Goal: Task Accomplishment & Management: Use online tool/utility

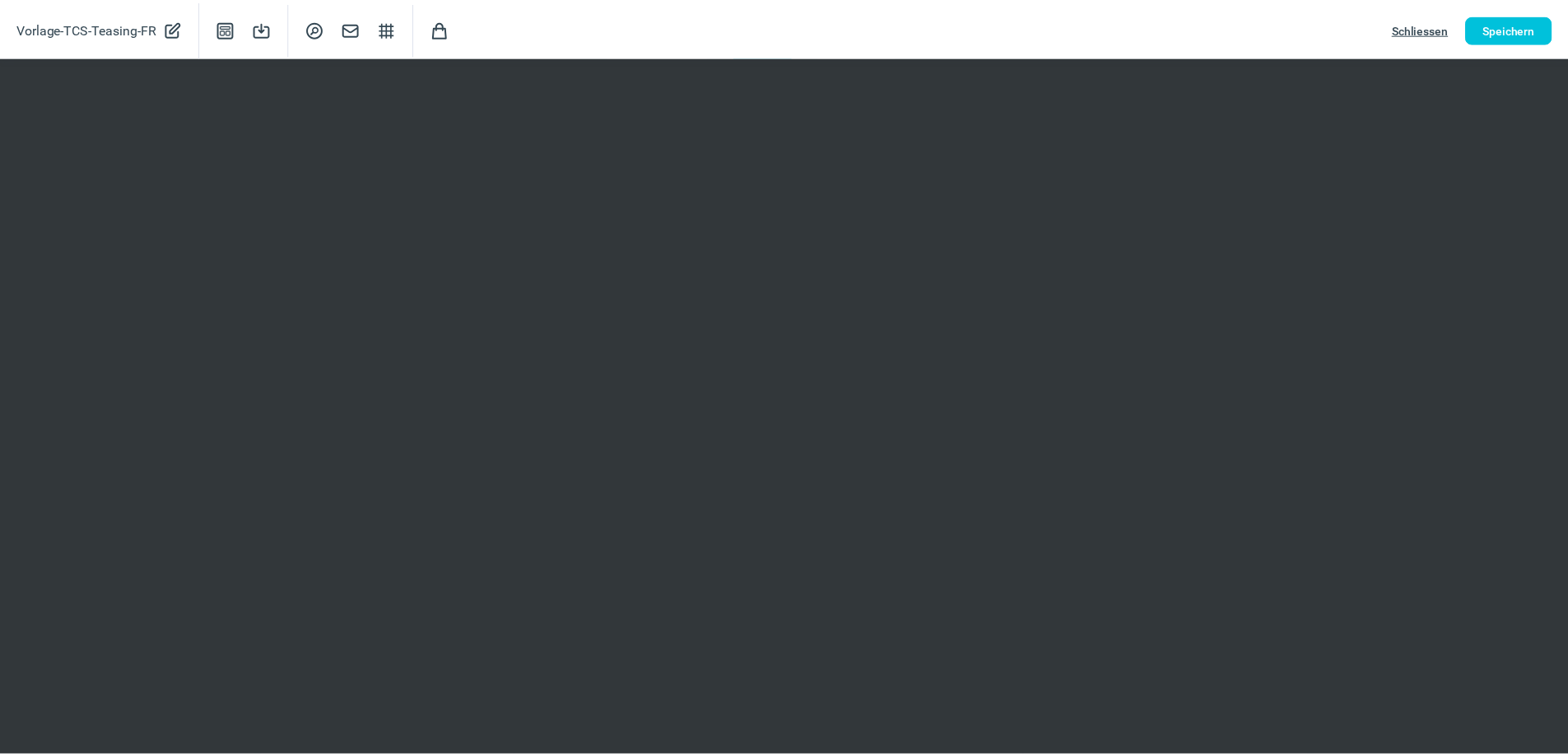
scroll to position [165, 0]
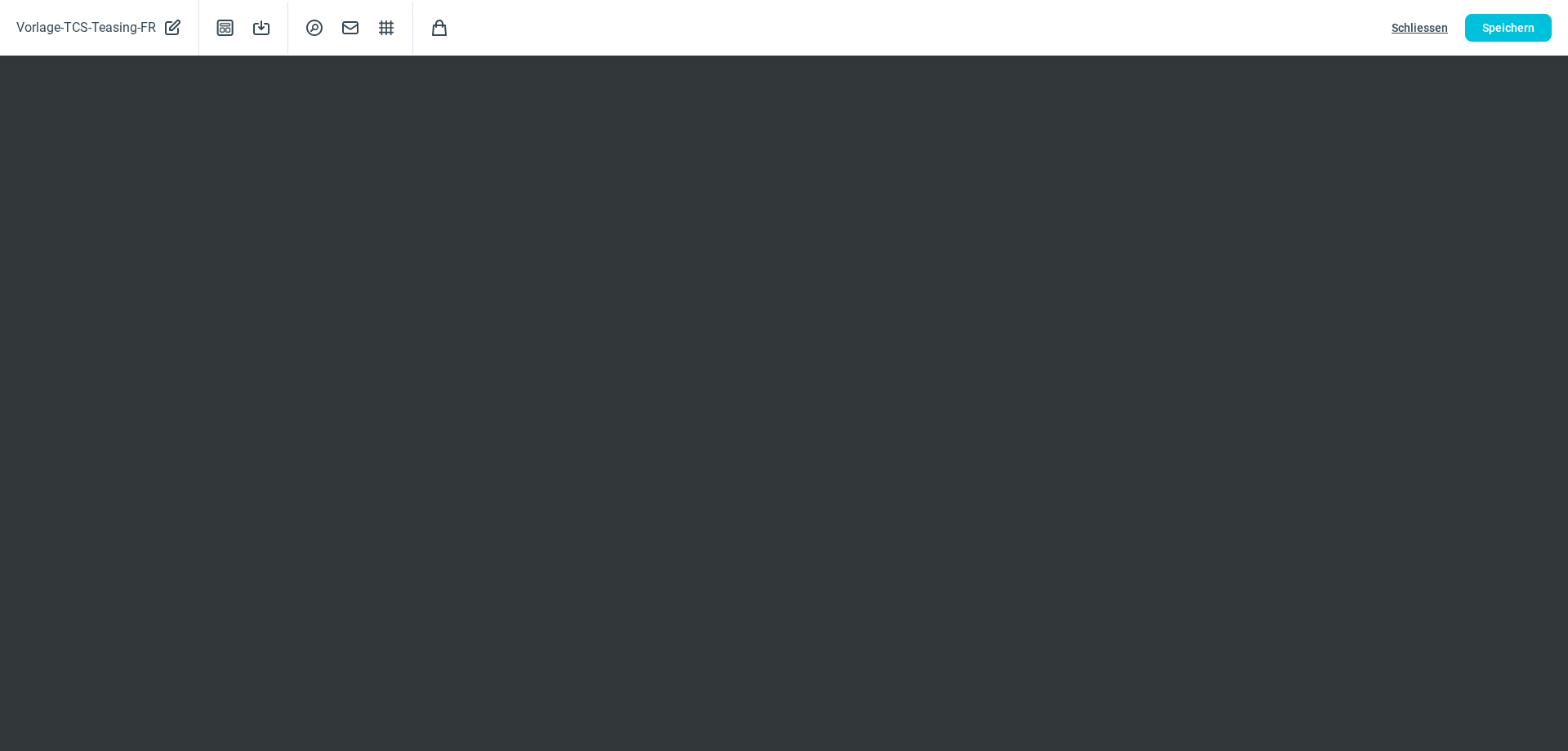
click at [1421, 22] on span "Schliessen" at bounding box center [1420, 28] width 57 height 26
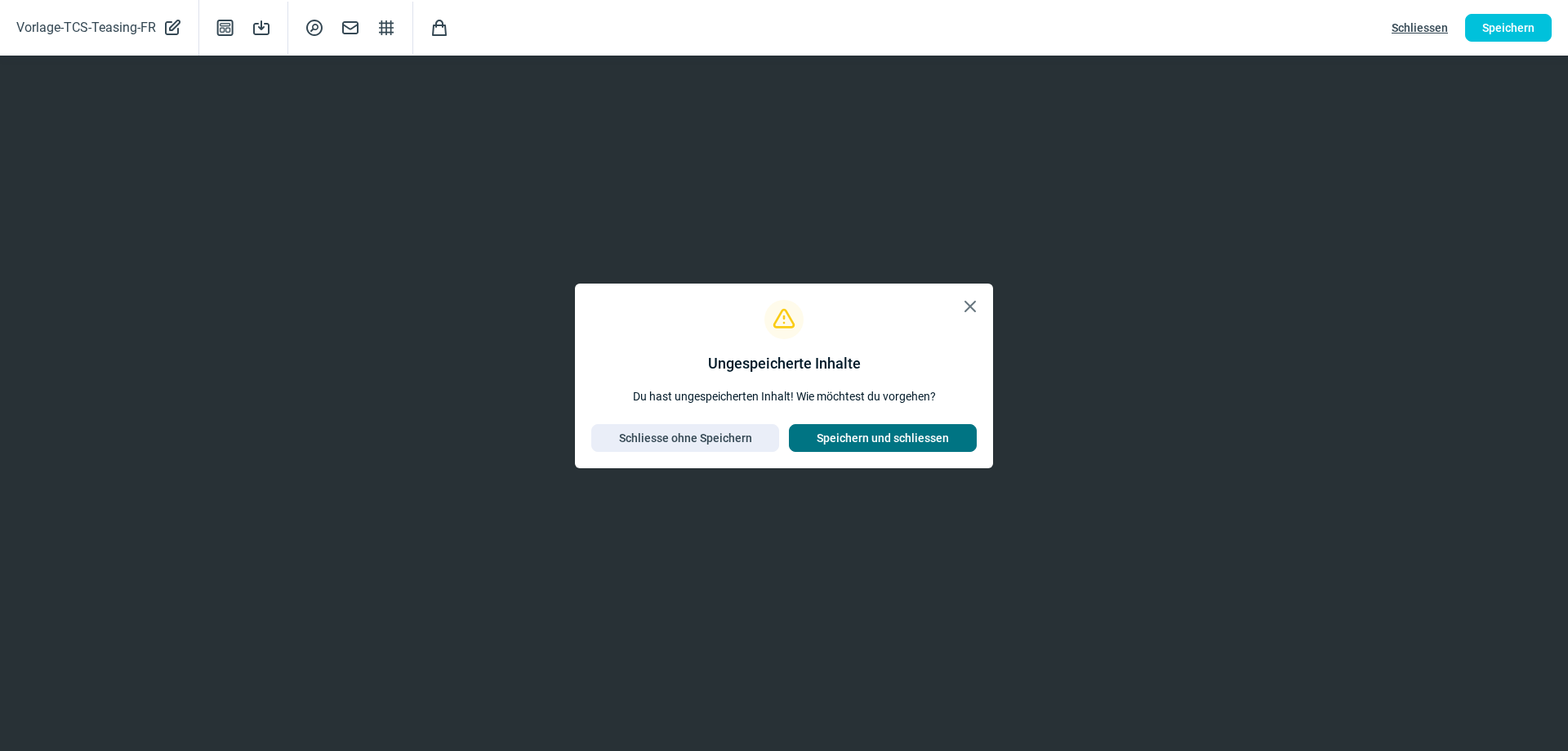
click at [883, 441] on span "Speichern und schliessen" at bounding box center [882, 438] width 132 height 26
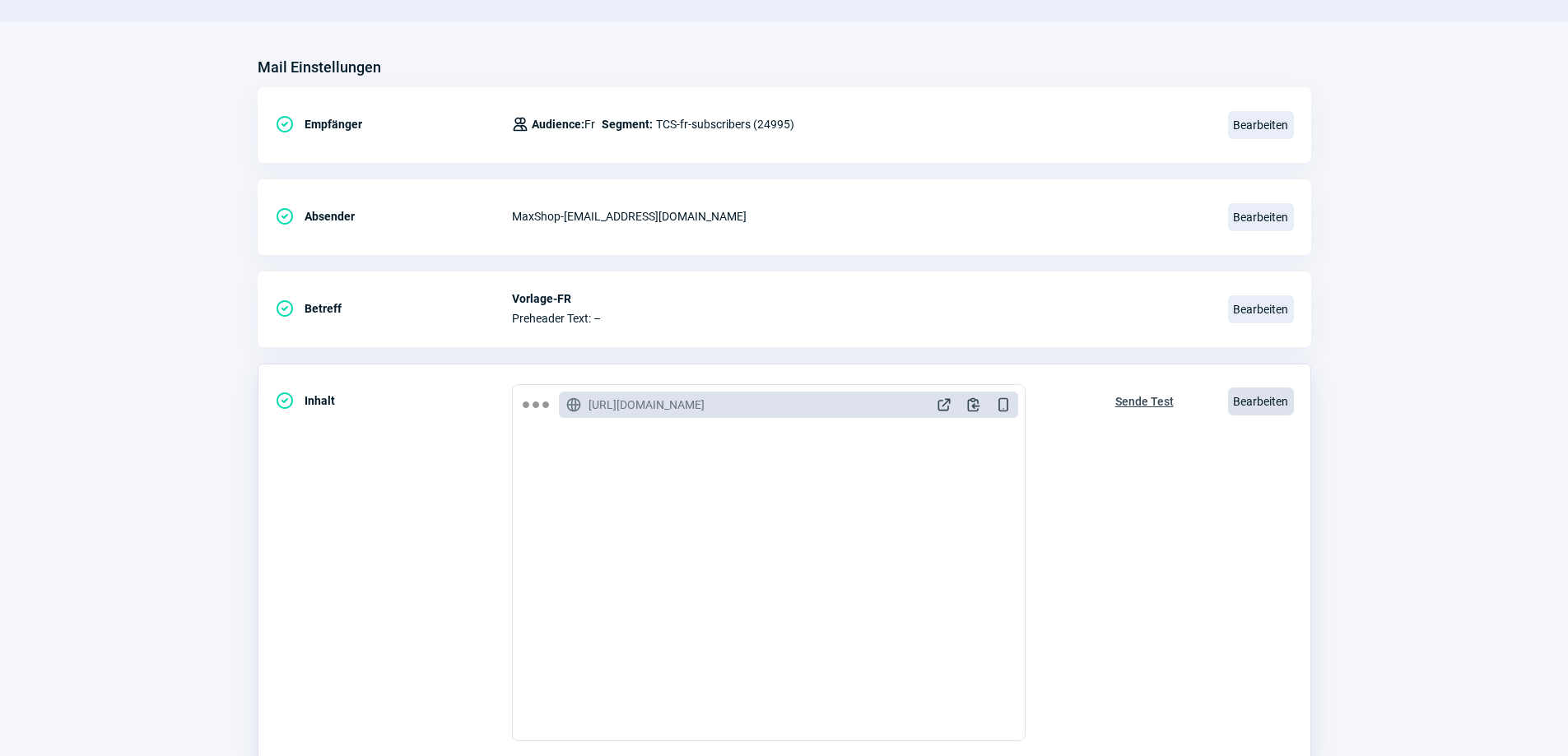
click at [1257, 404] on span "Bearbeiten" at bounding box center [1261, 401] width 66 height 28
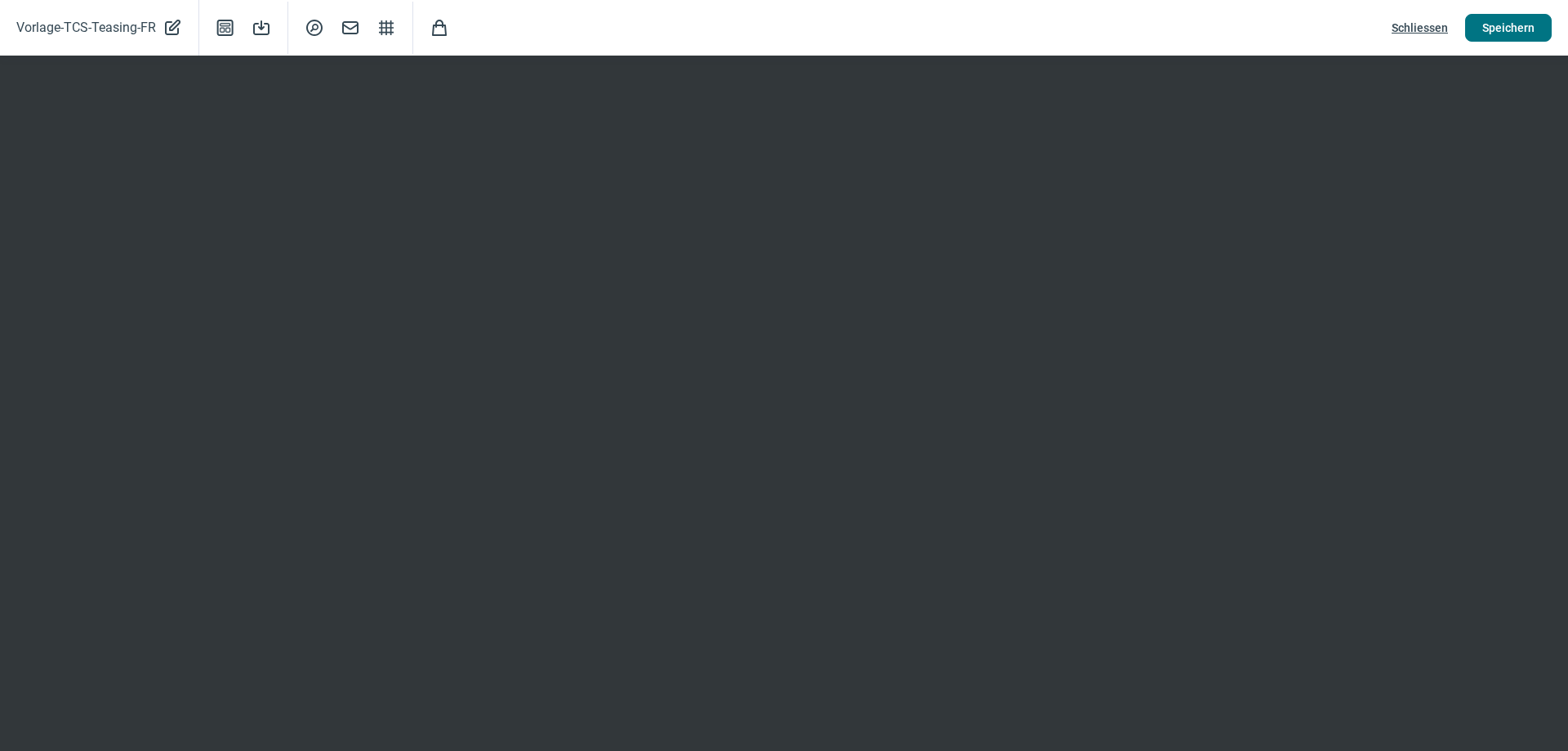
click at [1520, 29] on span "Speichern" at bounding box center [1509, 28] width 52 height 26
click at [1423, 21] on span "Schliessen" at bounding box center [1420, 28] width 57 height 26
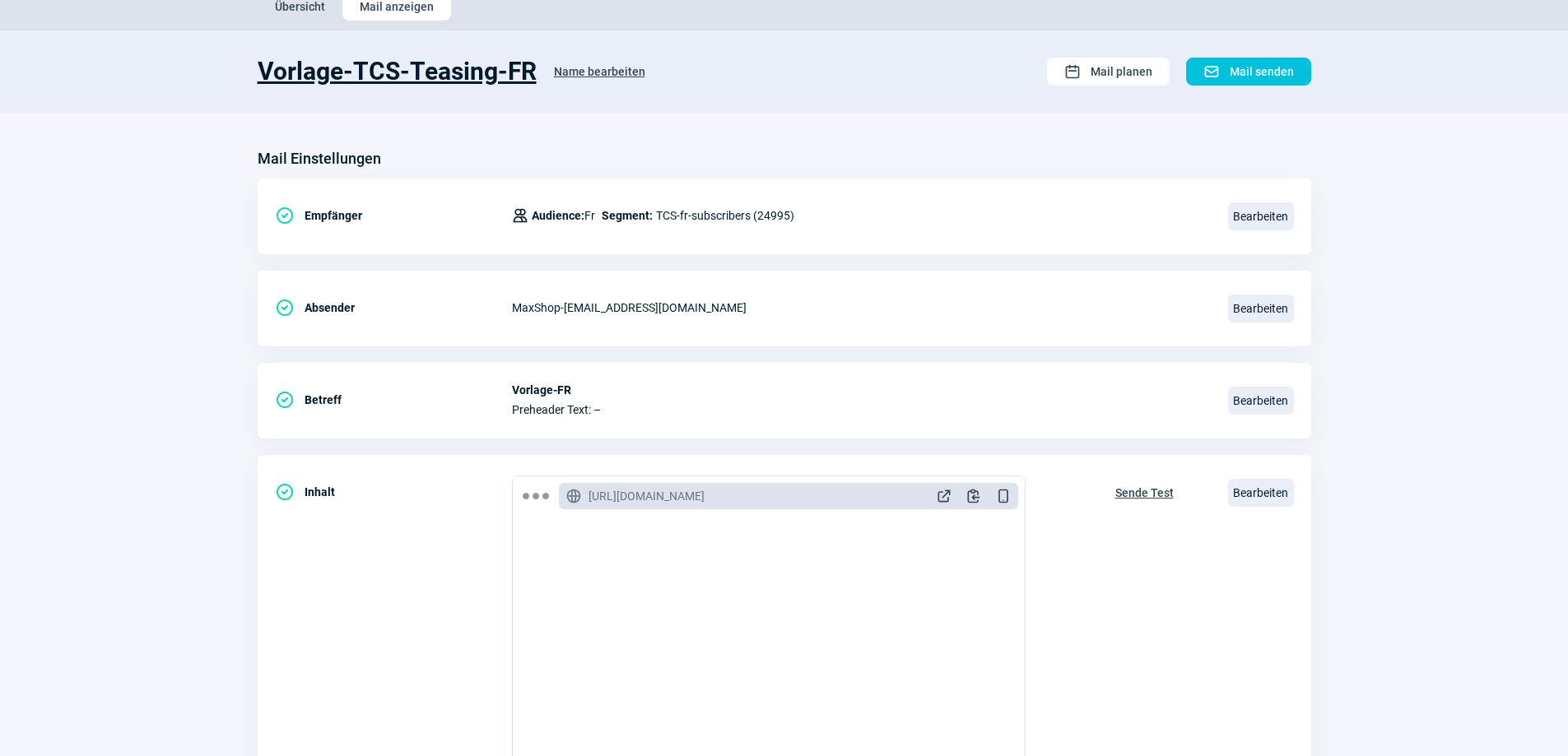
scroll to position [0, 0]
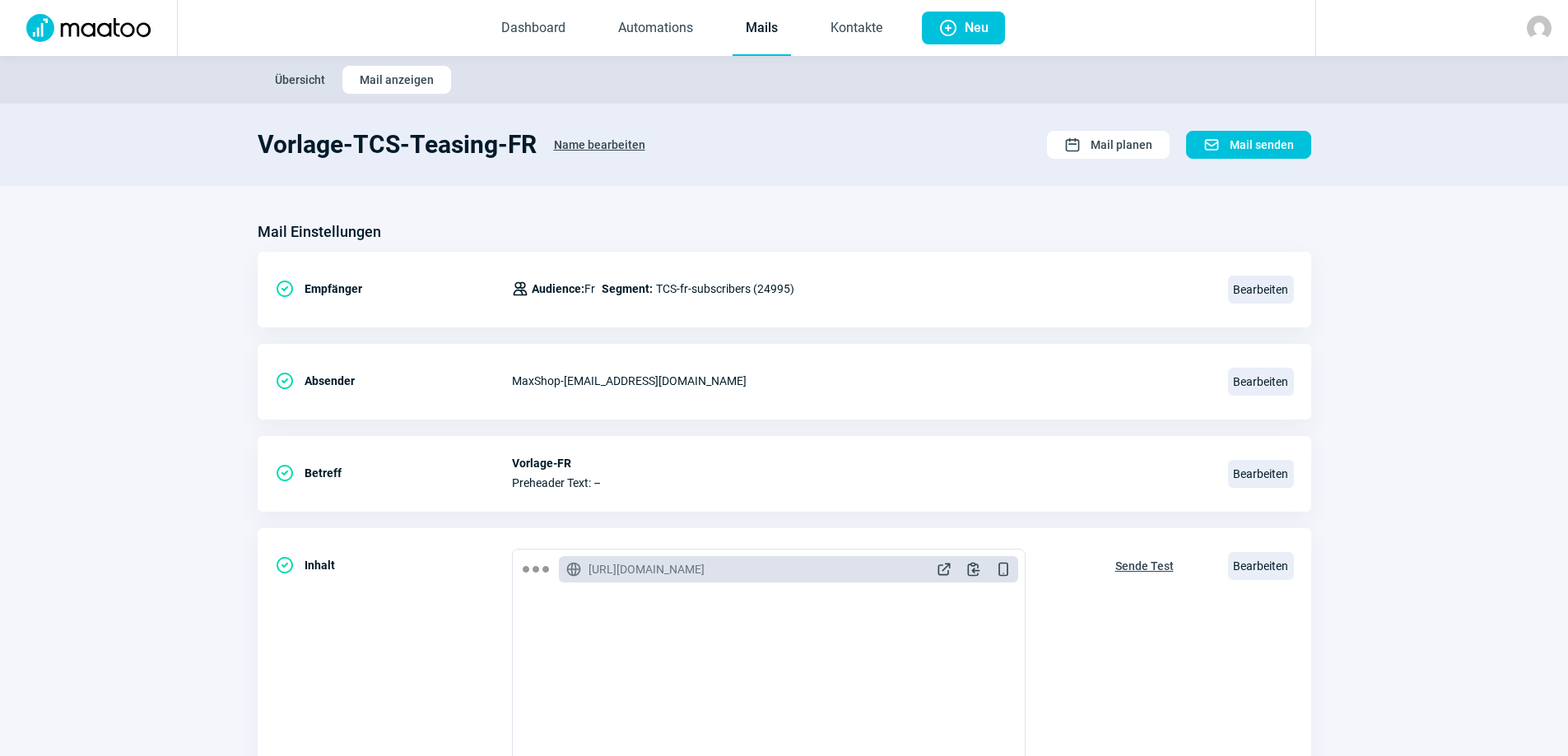
click at [287, 79] on span "Übersicht" at bounding box center [300, 80] width 51 height 26
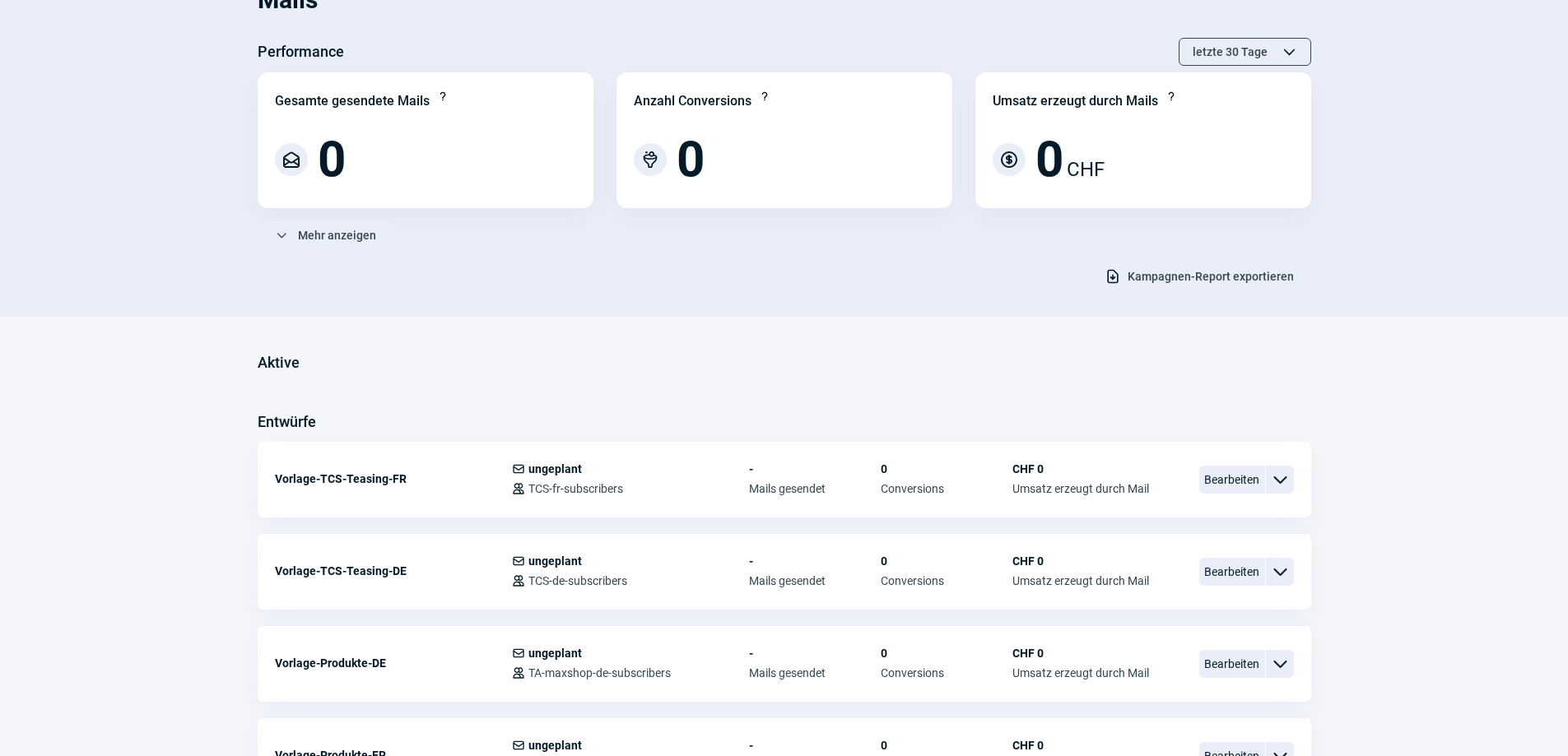
scroll to position [247, 0]
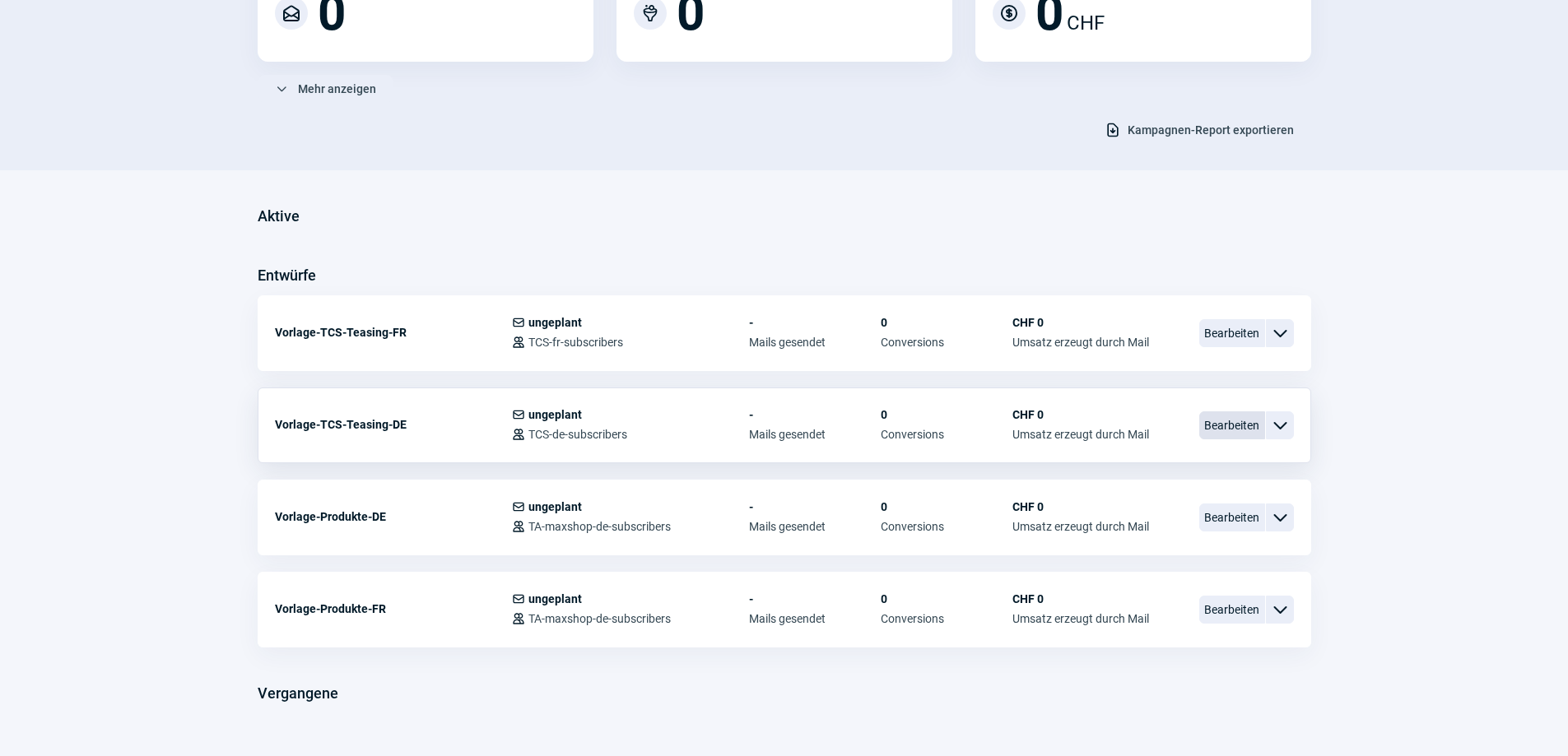
click at [1238, 429] on span "Bearbeiten" at bounding box center [1232, 426] width 66 height 28
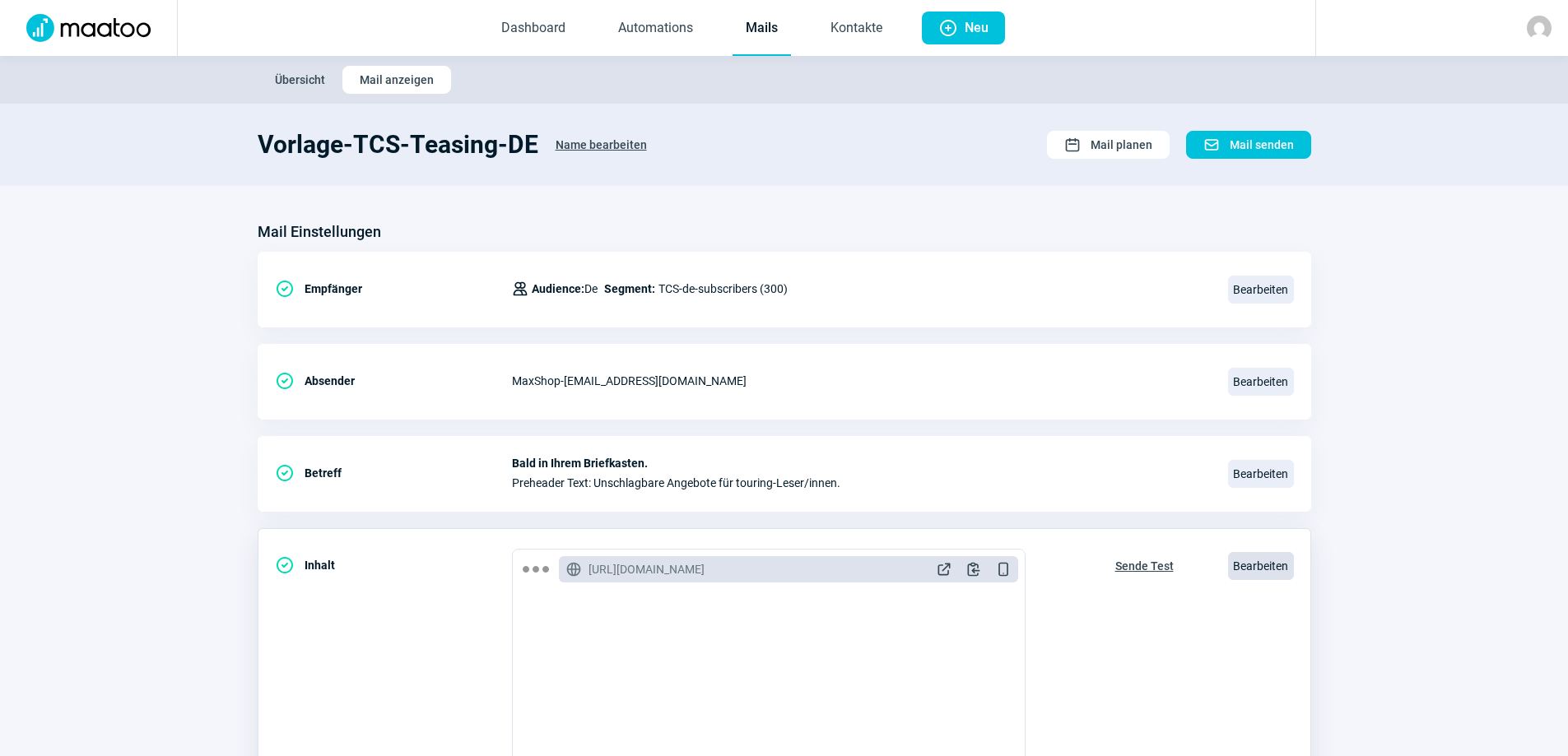
click at [1267, 578] on span "Bearbeiten" at bounding box center [1261, 566] width 66 height 28
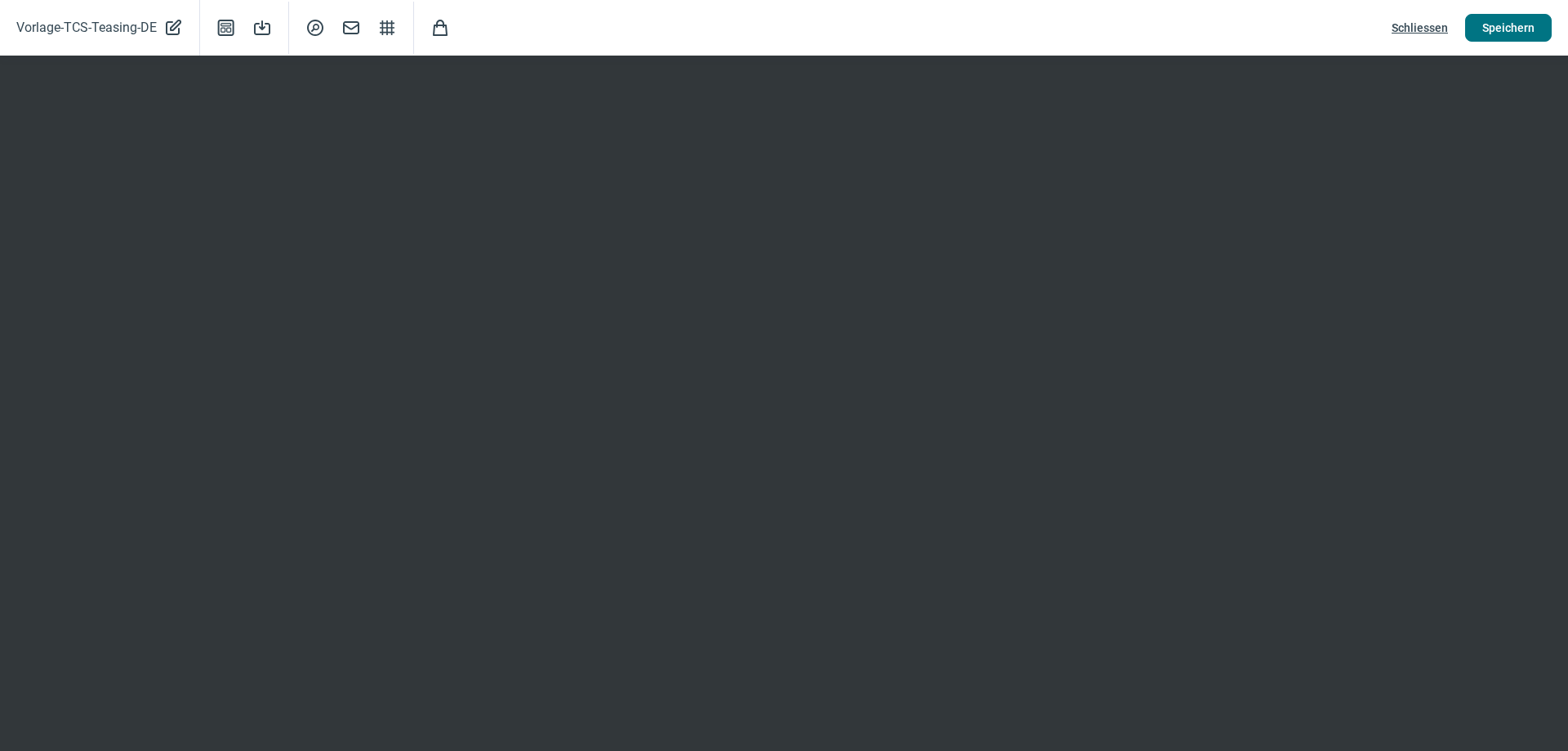
click at [1507, 32] on span "Speichern" at bounding box center [1509, 28] width 52 height 26
click at [1419, 30] on span "Schliessen" at bounding box center [1420, 28] width 57 height 26
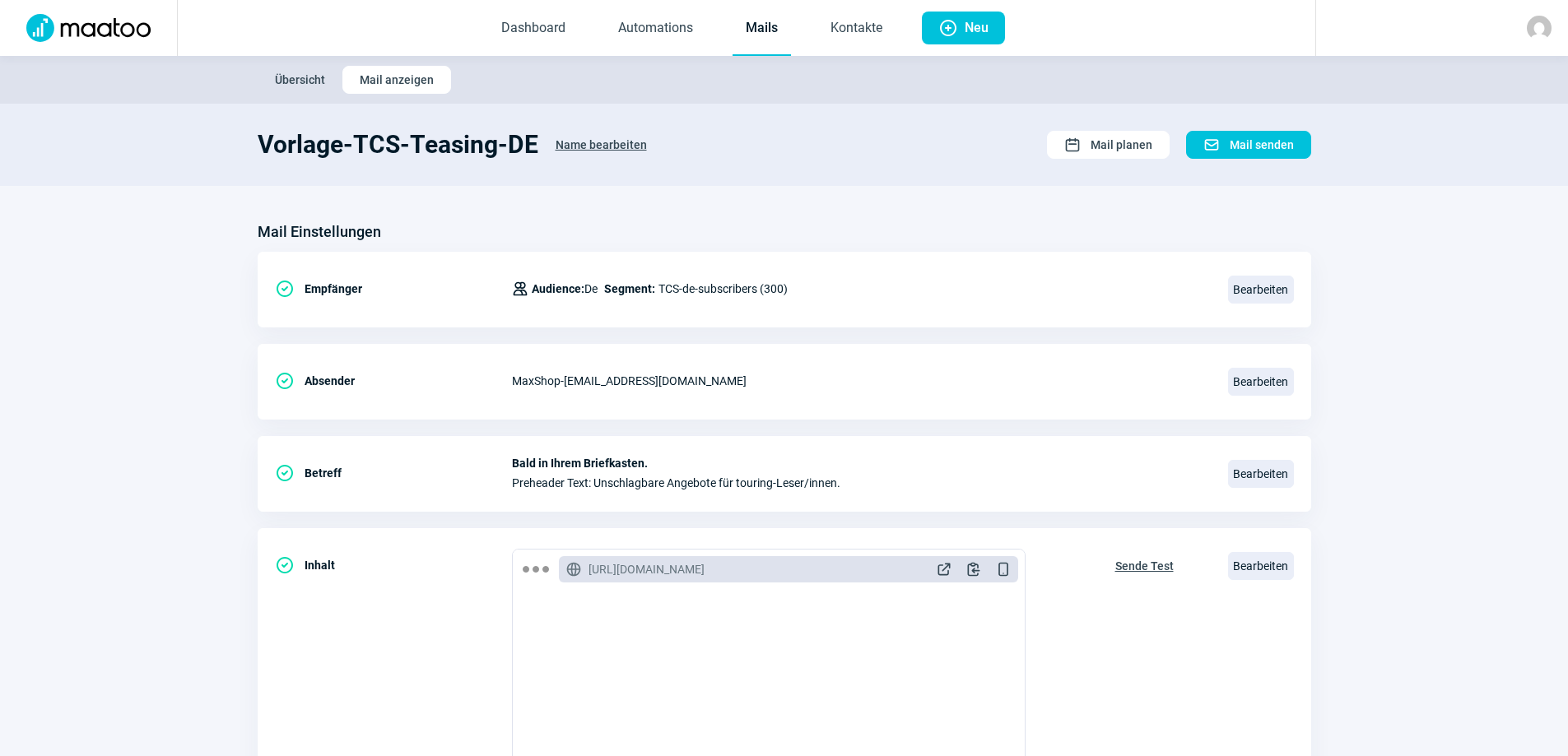
click at [305, 77] on span "Übersicht" at bounding box center [300, 80] width 51 height 26
